Goal: Task Accomplishment & Management: Complete application form

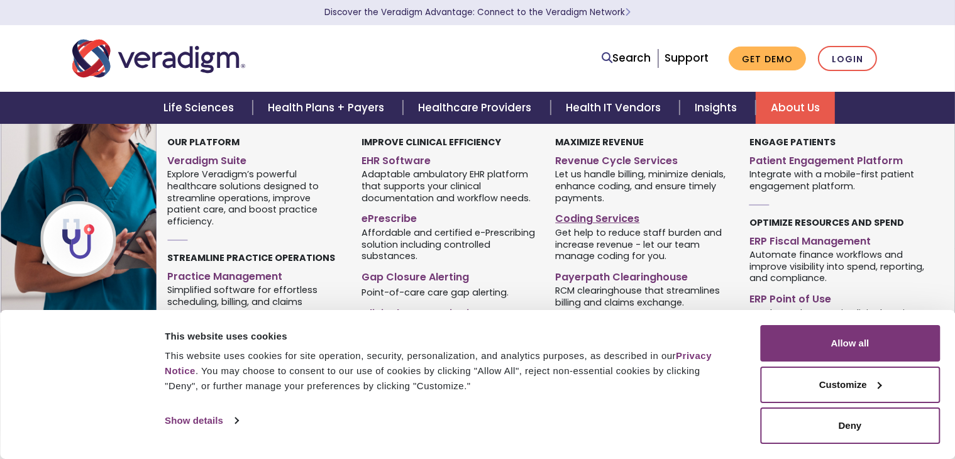
scroll to position [194, 0]
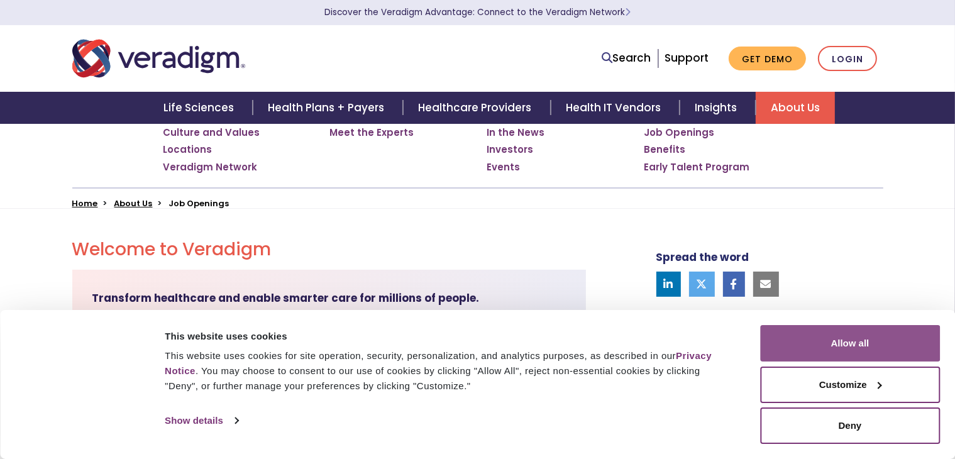
click at [877, 347] on button "Allow all" at bounding box center [850, 343] width 180 height 36
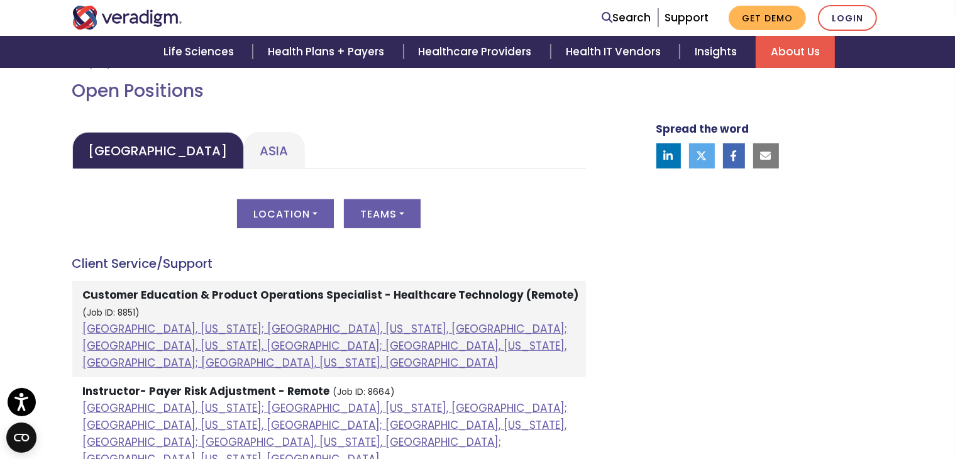
scroll to position [564, 0]
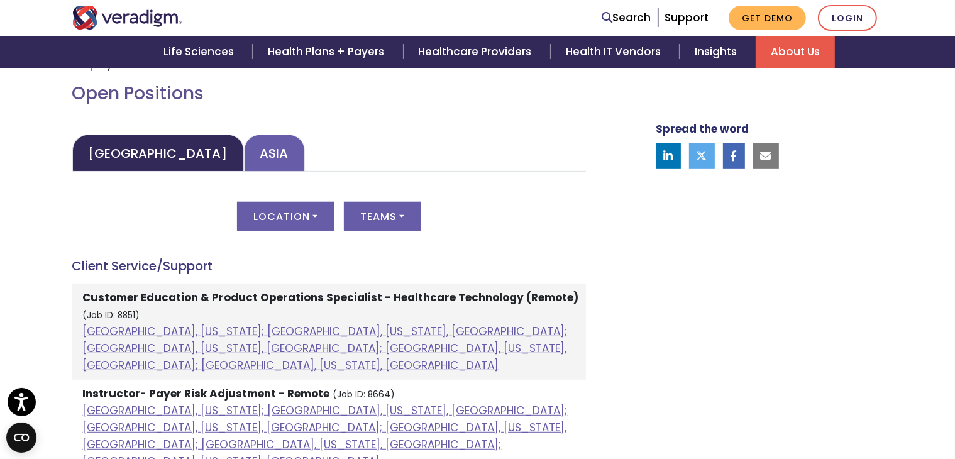
click at [244, 150] on link "Asia" at bounding box center [274, 153] width 61 height 37
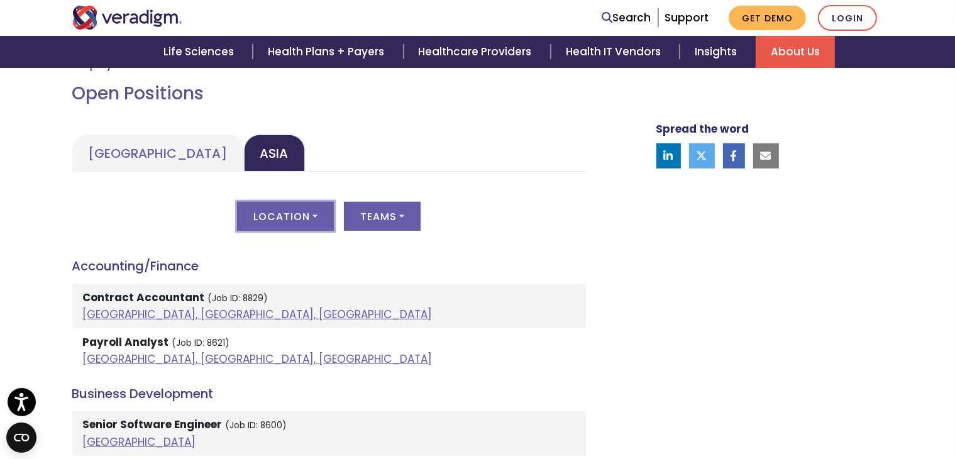
click at [314, 217] on button "Location" at bounding box center [285, 216] width 97 height 29
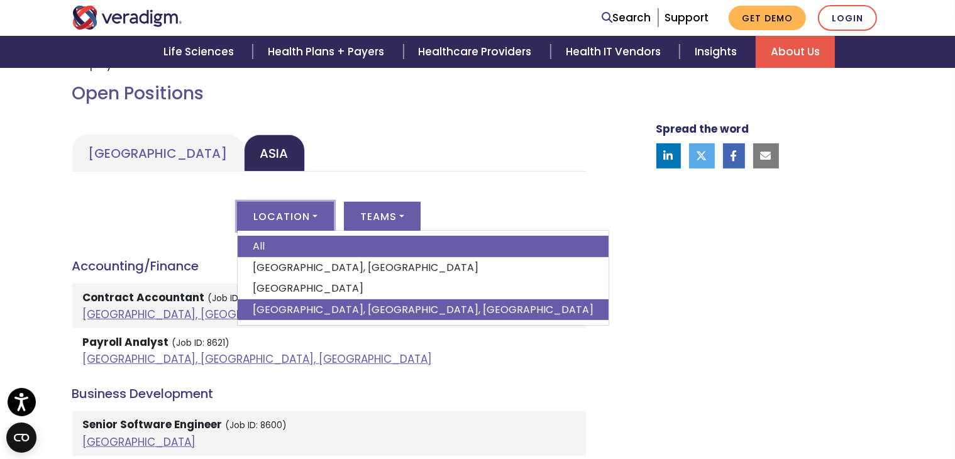
click at [289, 310] on link "[GEOGRAPHIC_DATA], [GEOGRAPHIC_DATA], [GEOGRAPHIC_DATA]" at bounding box center [423, 309] width 371 height 21
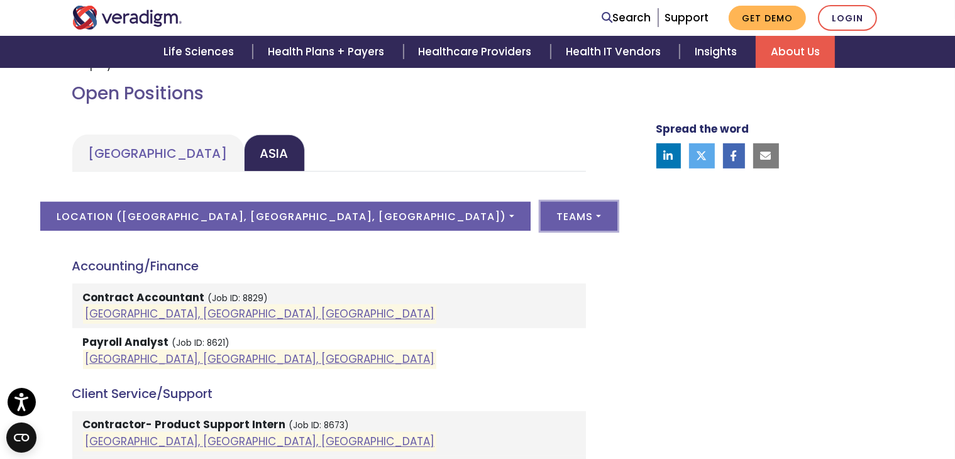
click at [541, 210] on button "Teams" at bounding box center [579, 216] width 77 height 29
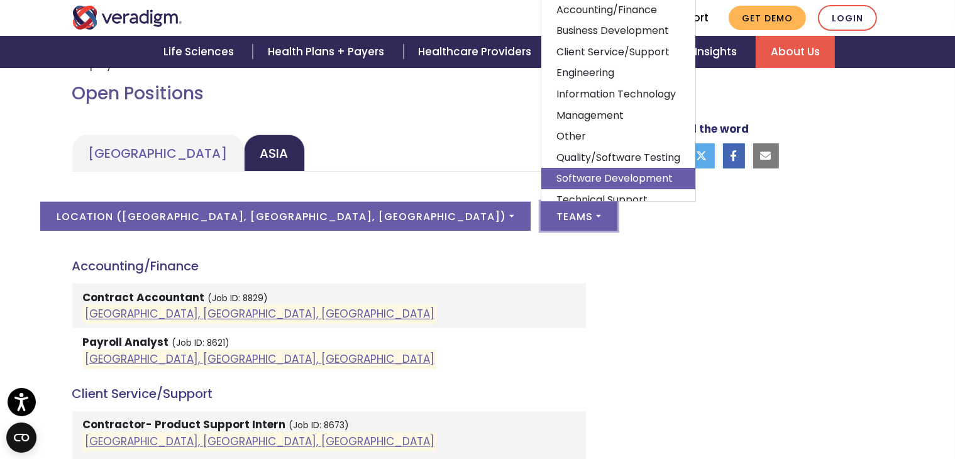
click at [542, 168] on link "Software Development" at bounding box center [619, 178] width 154 height 21
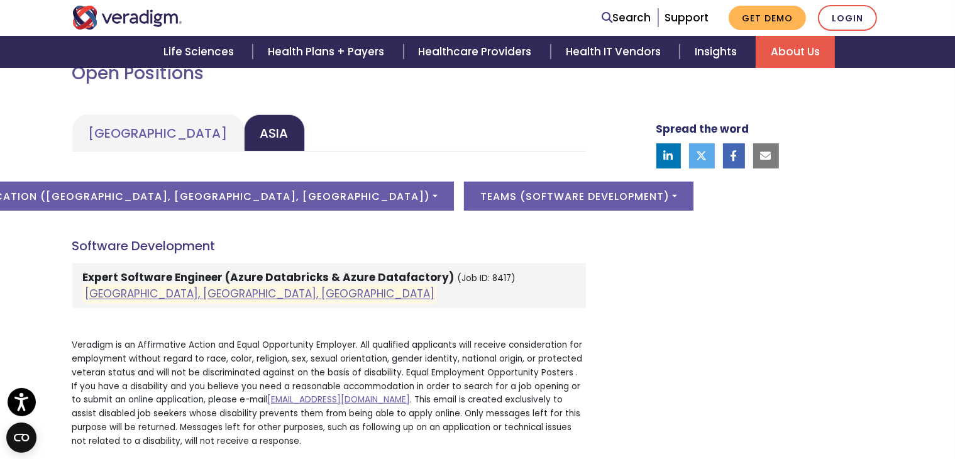
scroll to position [583, 0]
click at [317, 200] on button "Location ( [GEOGRAPHIC_DATA], [GEOGRAPHIC_DATA], [GEOGRAPHIC_DATA] )" at bounding box center [209, 196] width 490 height 29
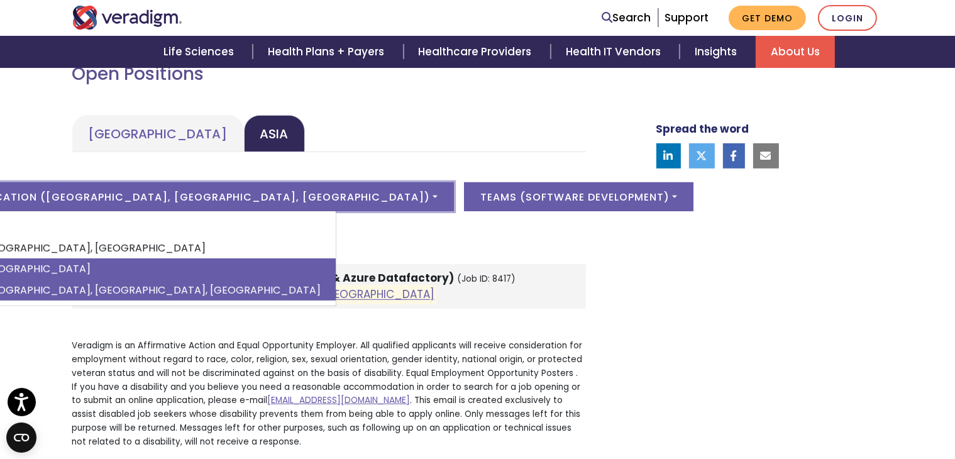
click at [136, 262] on link "[GEOGRAPHIC_DATA]" at bounding box center [150, 268] width 371 height 21
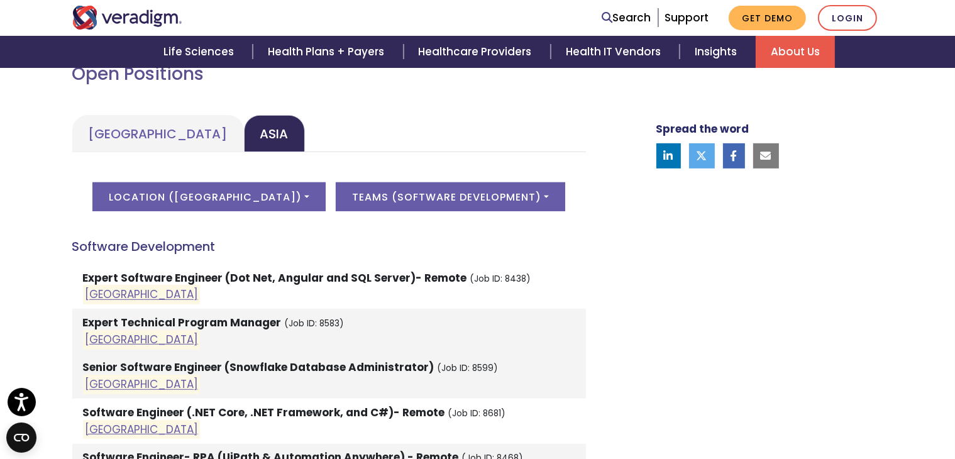
scroll to position [635, 0]
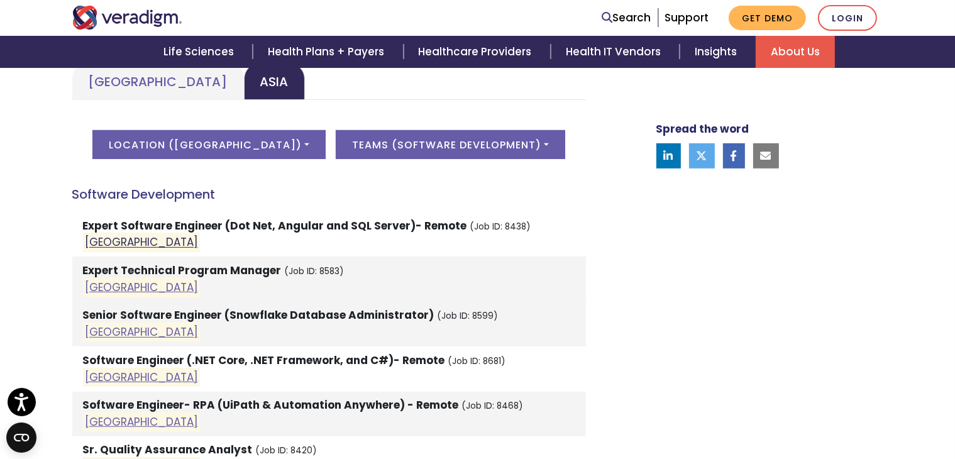
click at [101, 238] on link "[GEOGRAPHIC_DATA]" at bounding box center [141, 242] width 113 height 15
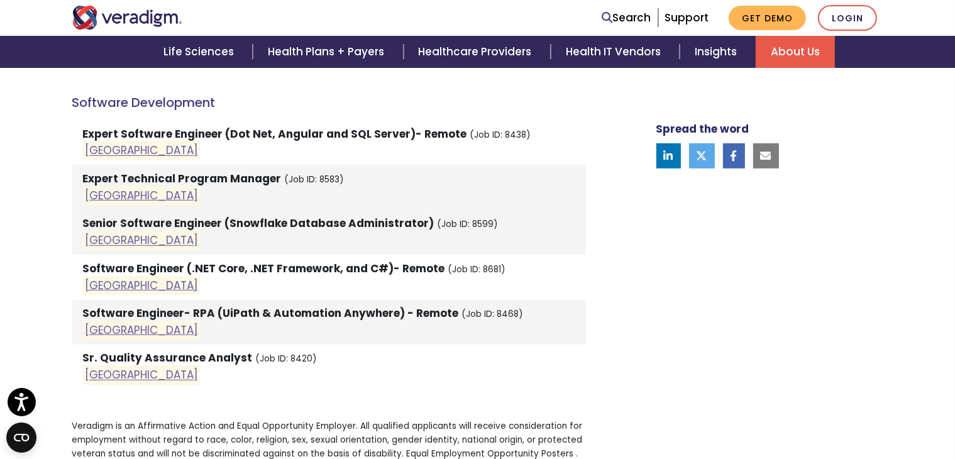
scroll to position [727, 0]
click at [100, 282] on link "[GEOGRAPHIC_DATA]" at bounding box center [141, 285] width 113 height 15
